Goal: Check status: Check status

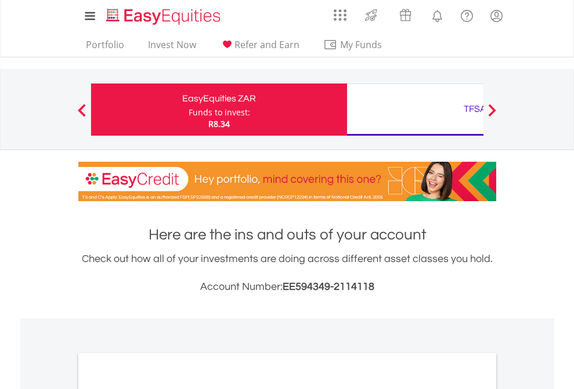
click at [189, 110] on div "Funds to invest:" at bounding box center [219, 113] width 61 height 12
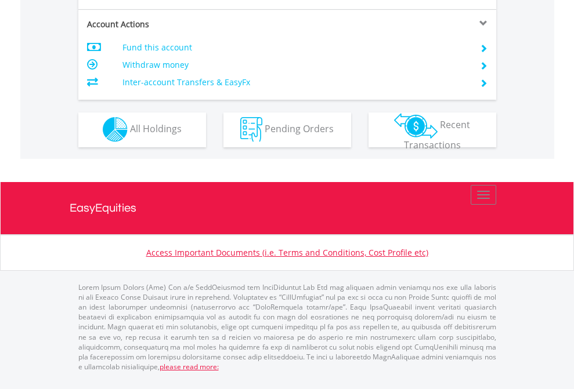
scroll to position [1085, 0]
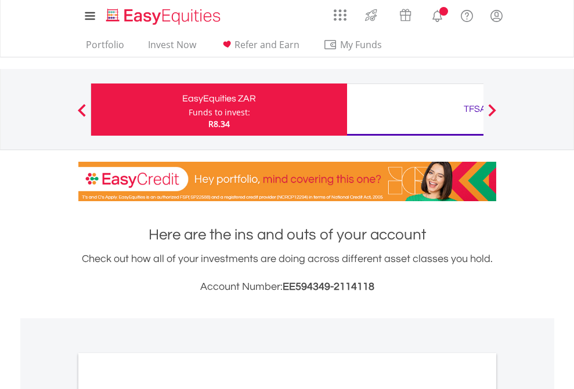
scroll to position [697, 0]
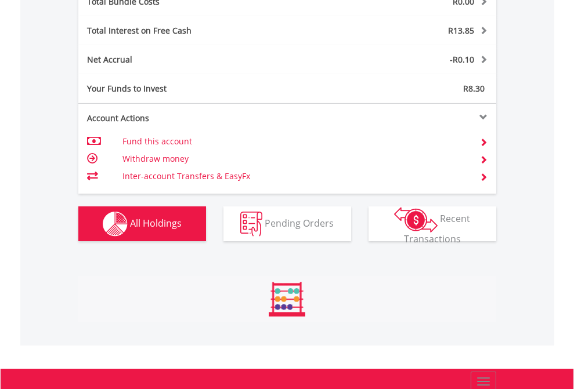
scroll to position [111, 182]
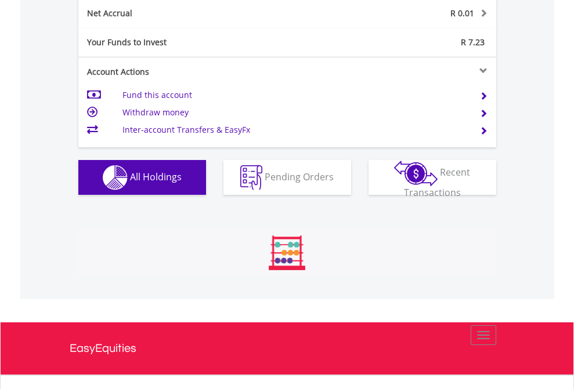
scroll to position [111, 182]
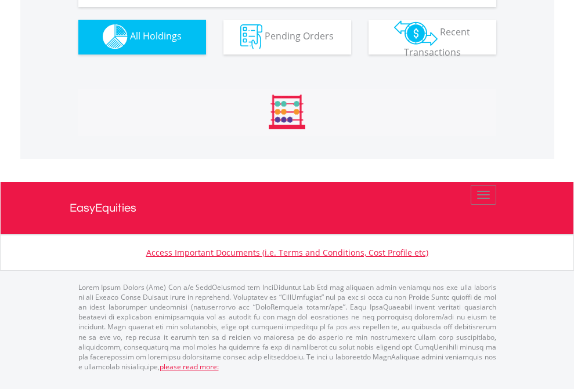
scroll to position [1148, 0]
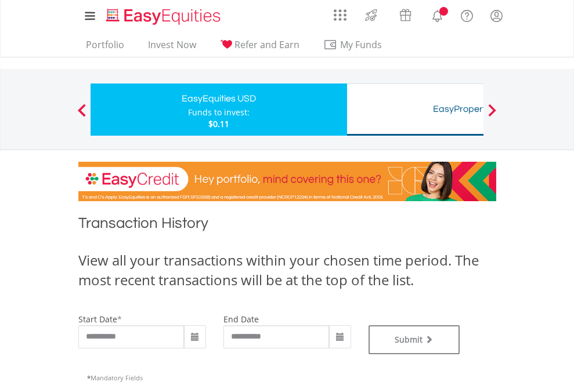
type input "**********"
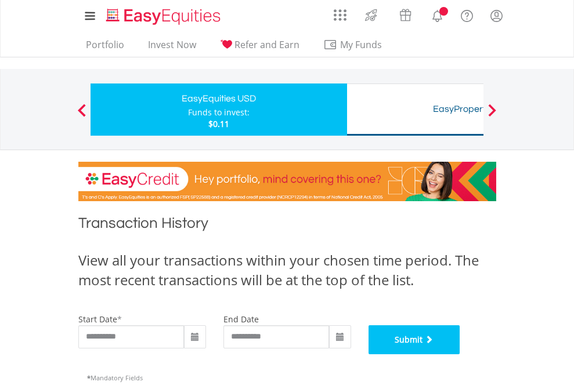
click at [460, 354] on button "Submit" at bounding box center [414, 339] width 92 height 29
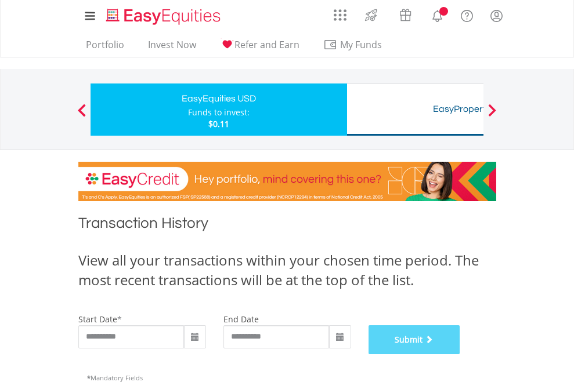
scroll to position [470, 0]
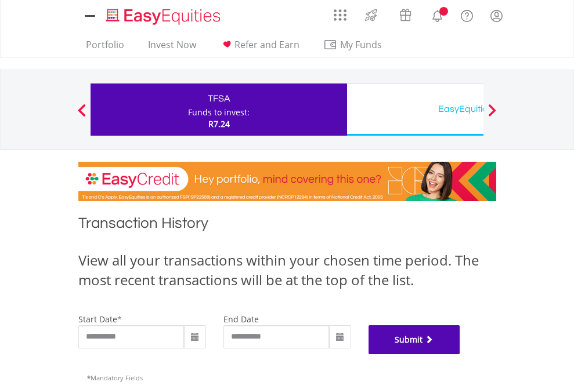
click at [460, 354] on button "Submit" at bounding box center [414, 339] width 92 height 29
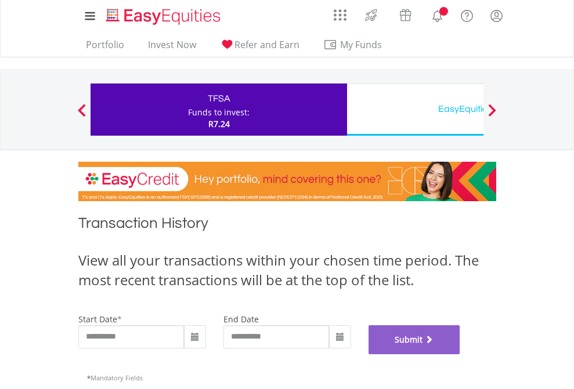
scroll to position [470, 0]
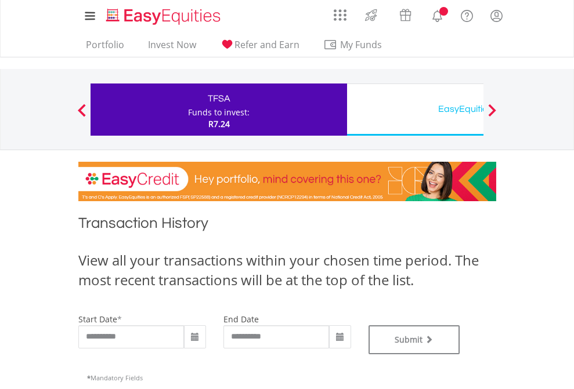
click at [415, 110] on div "EasyEquities USD" at bounding box center [475, 109] width 242 height 16
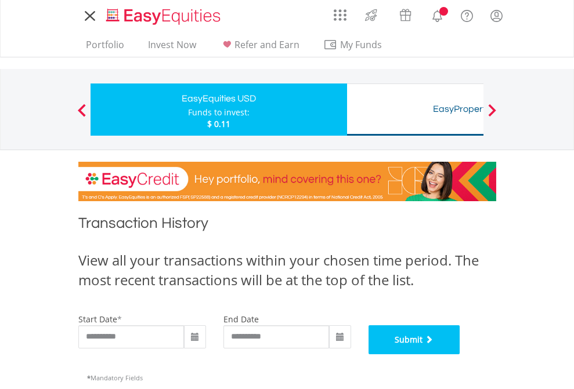
click at [460, 354] on button "Submit" at bounding box center [414, 339] width 92 height 29
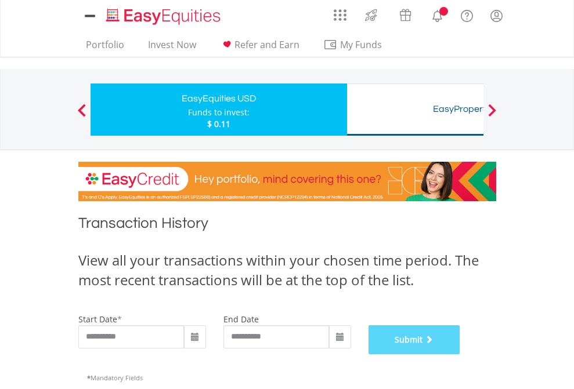
scroll to position [470, 0]
